Goal: Information Seeking & Learning: Learn about a topic

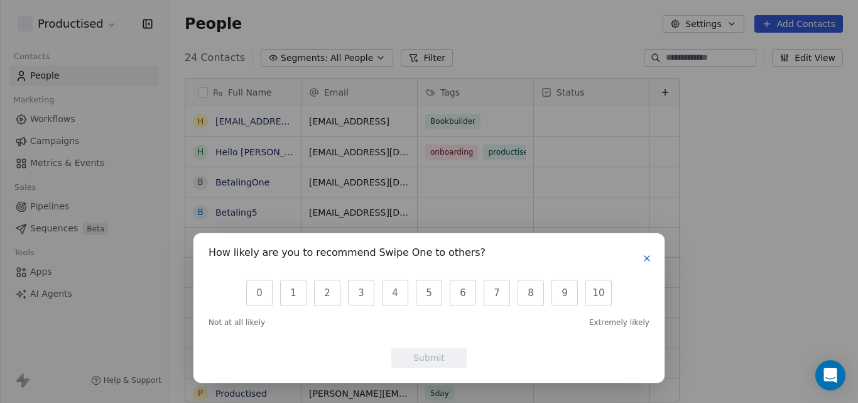
scroll to position [345, 679]
click at [361, 295] on button "3" at bounding box center [361, 293] width 26 height 26
click at [407, 370] on div "How likely are you to recommend Swipe One to others? 0 1 2 3 4 5 6 7 8 9 10 Not…" at bounding box center [429, 308] width 471 height 150
click at [403, 361] on button "Submit" at bounding box center [428, 358] width 75 height 20
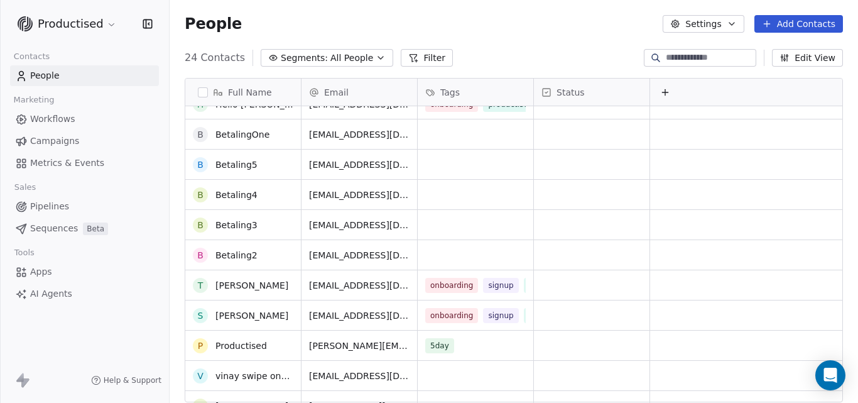
scroll to position [0, 0]
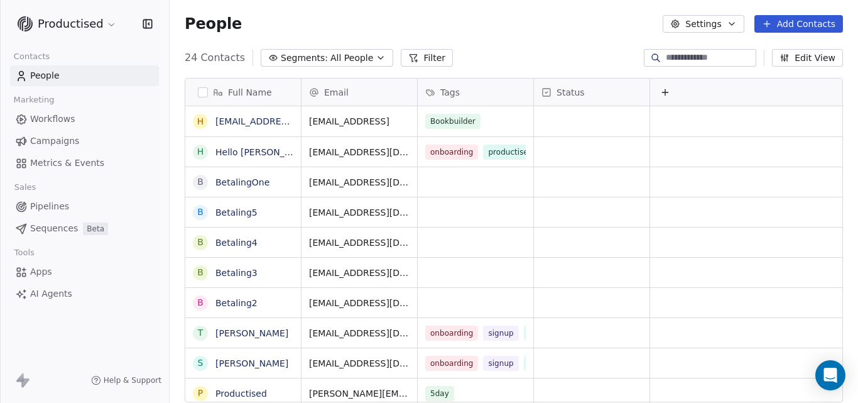
click at [47, 119] on span "Workflows" at bounding box center [52, 118] width 45 height 13
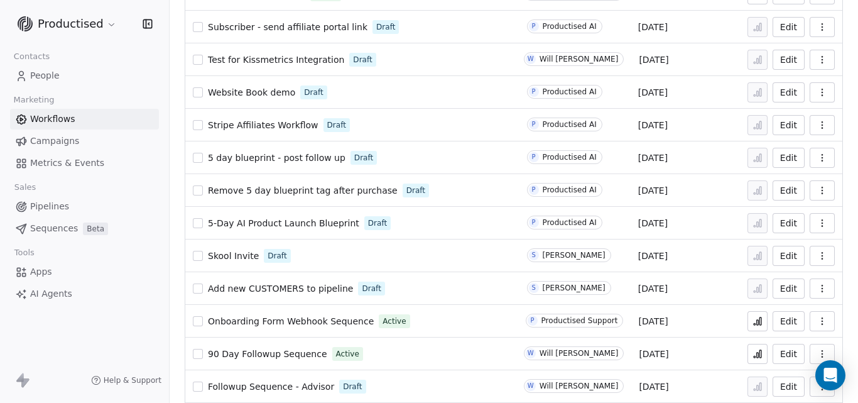
scroll to position [302, 0]
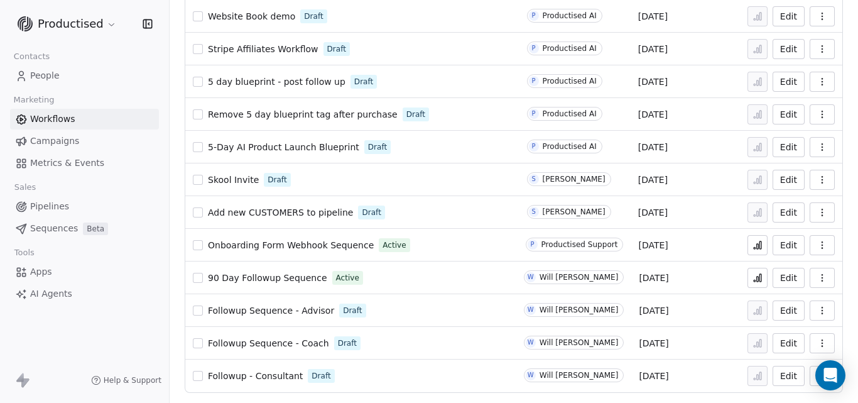
click at [269, 374] on span "Followup - Consultant" at bounding box center [255, 376] width 95 height 10
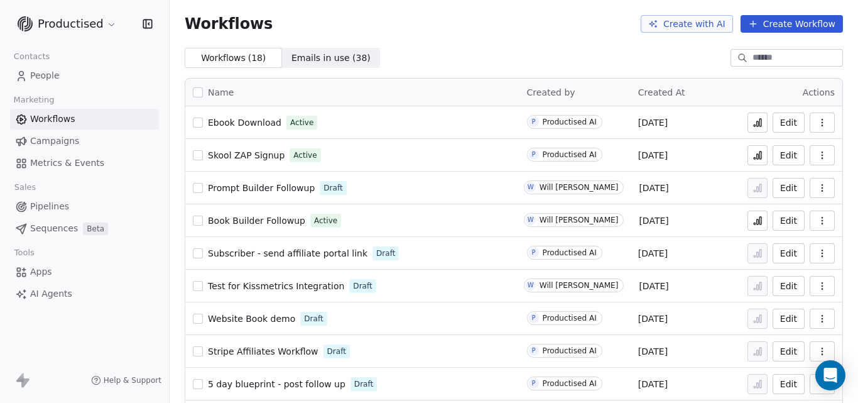
scroll to position [302, 0]
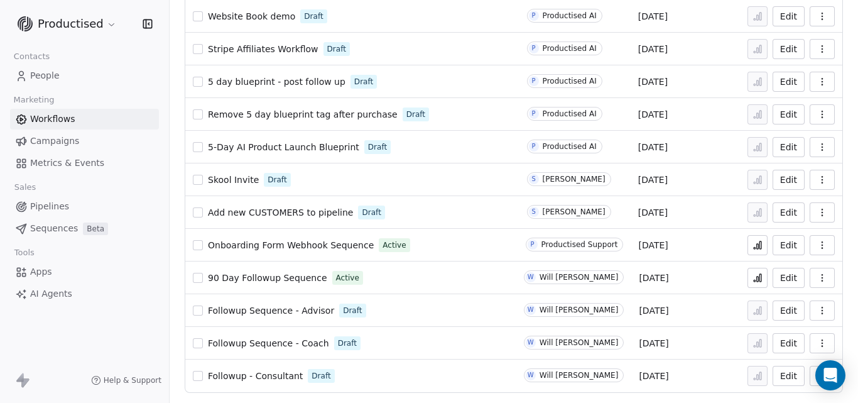
click at [276, 341] on span "Followup Sequence - Coach" at bounding box center [268, 343] width 121 height 10
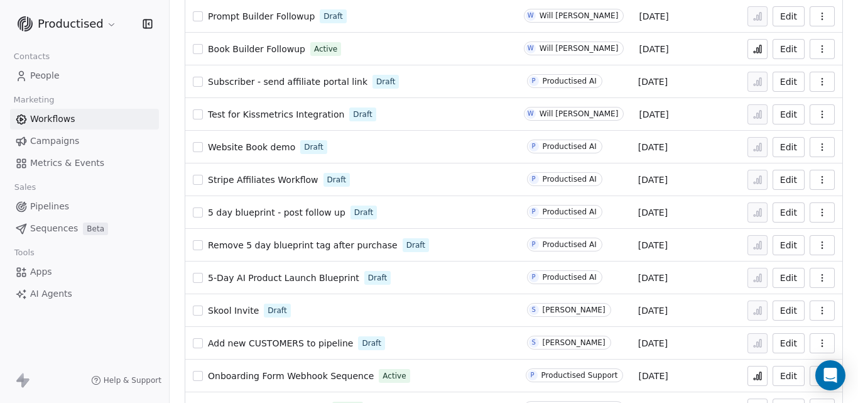
scroll to position [302, 0]
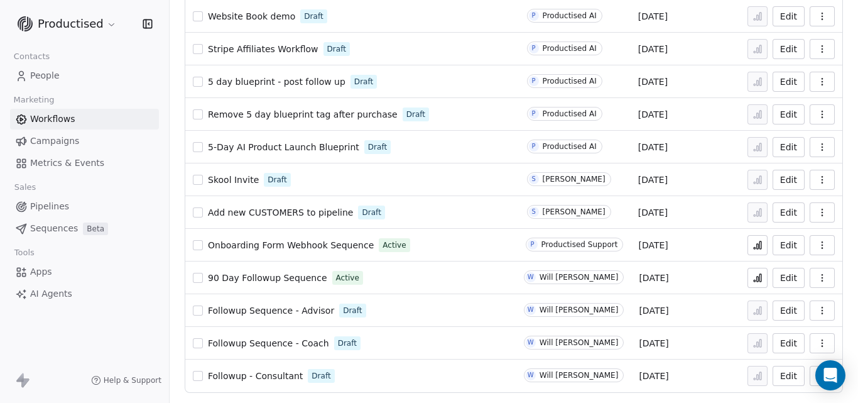
click at [291, 311] on span "Followup Sequence - Advisor" at bounding box center [271, 310] width 126 height 10
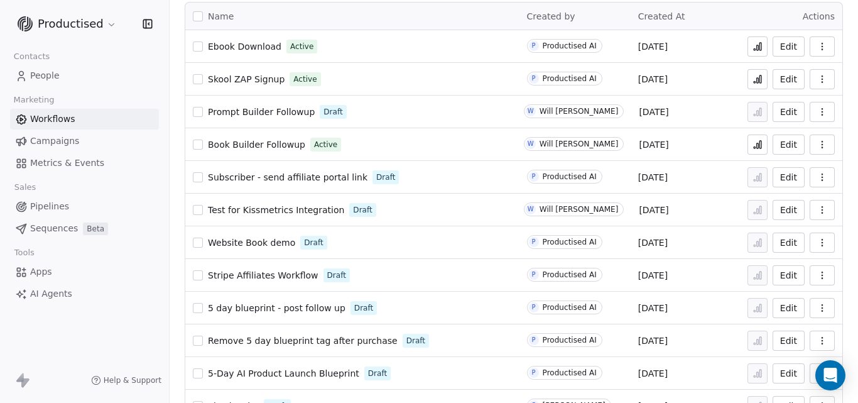
scroll to position [1, 0]
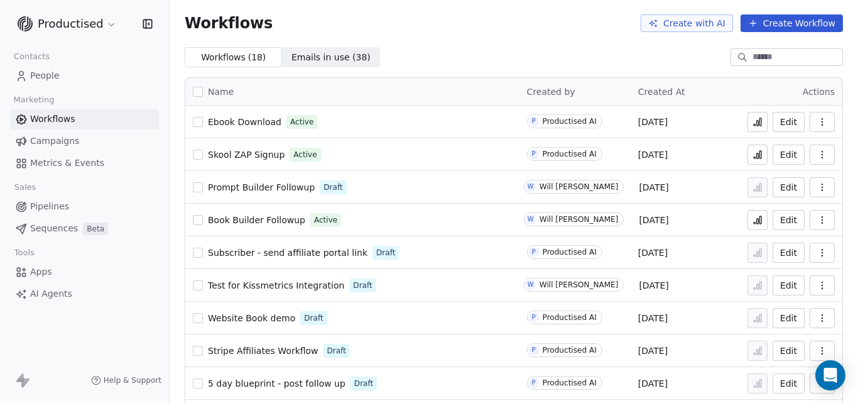
click at [273, 216] on span "Book Builder Followup" at bounding box center [256, 220] width 97 height 10
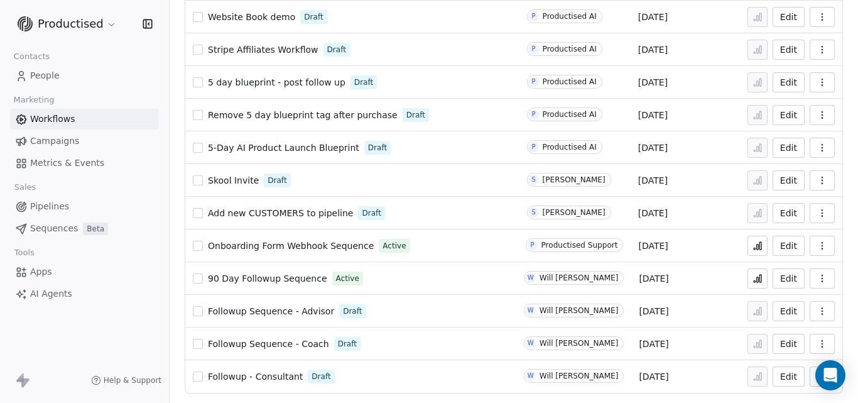
scroll to position [302, 0]
click at [262, 276] on span "90 Day Followup Sequence" at bounding box center [267, 278] width 119 height 10
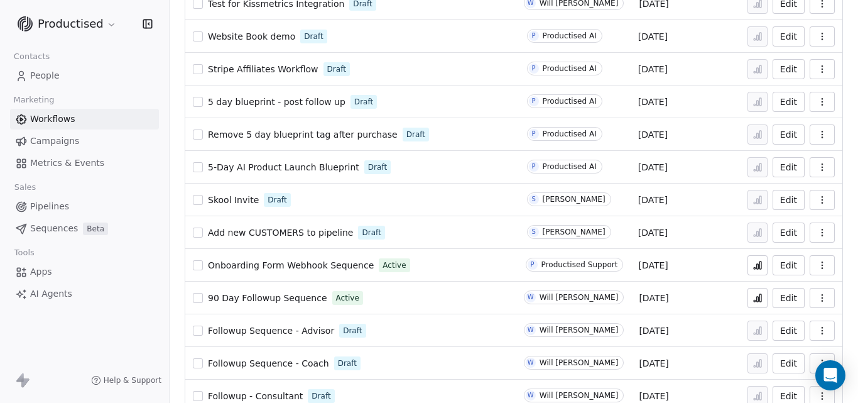
scroll to position [302, 0]
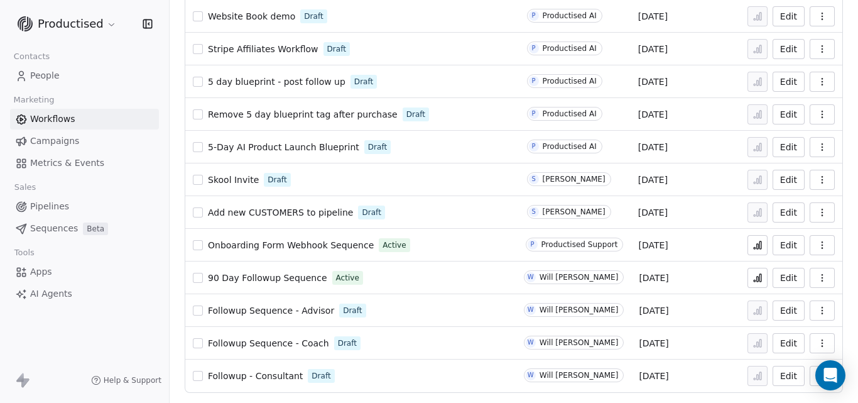
click at [104, 25] on html "Productised Contacts People Marketing Workflows Campaigns Metrics & Events Sale…" at bounding box center [429, 201] width 858 height 403
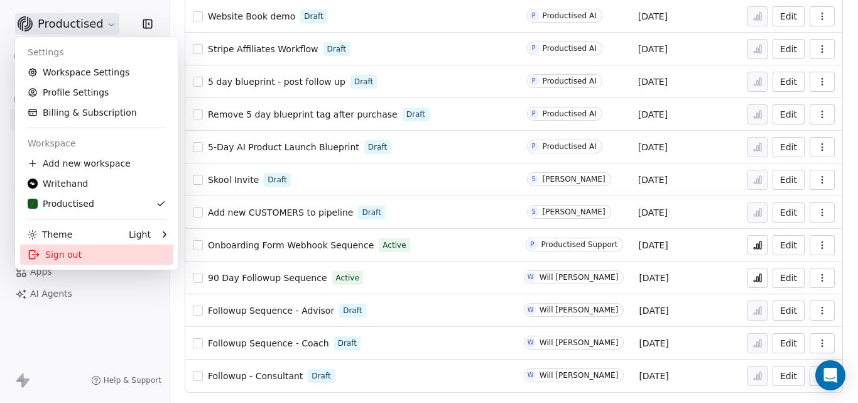
click at [89, 253] on div "Sign out" at bounding box center [96, 254] width 153 height 20
